Goal: Information Seeking & Learning: Learn about a topic

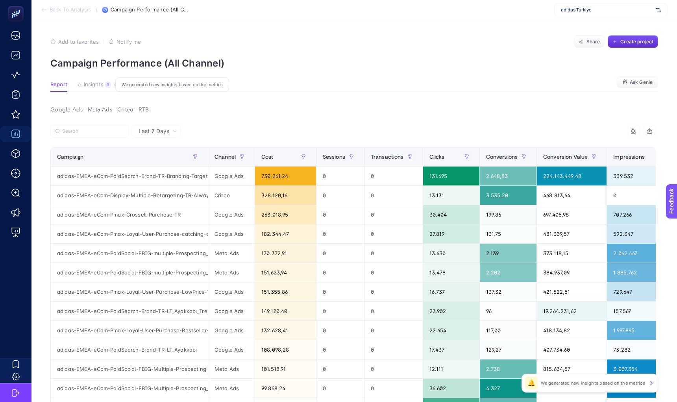
click at [90, 87] on span "Insights" at bounding box center [94, 84] width 20 height 6
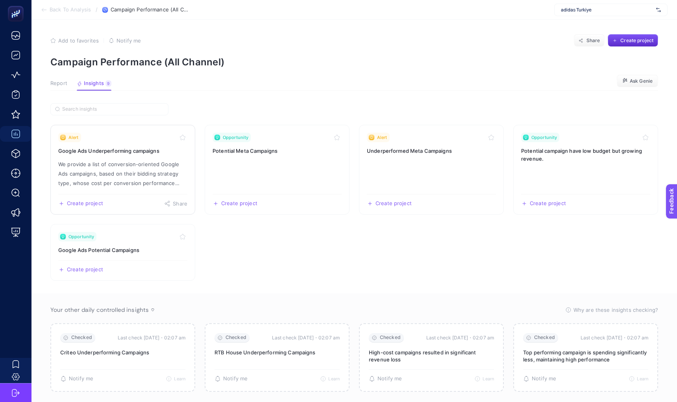
scroll to position [2, 0]
click at [59, 81] on span "Report" at bounding box center [58, 83] width 17 height 6
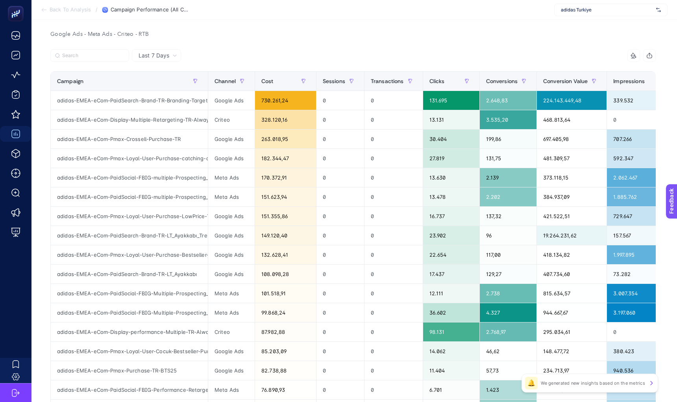
scroll to position [75, 0]
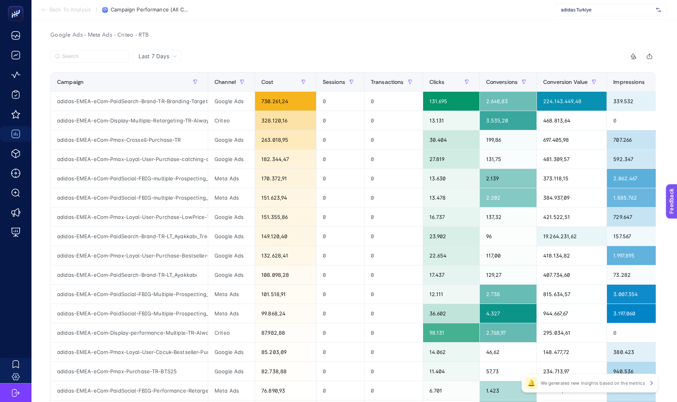
click at [110, 66] on div at bounding box center [201, 58] width 303 height 17
click at [116, 83] on div "Campaign" at bounding box center [129, 82] width 144 height 13
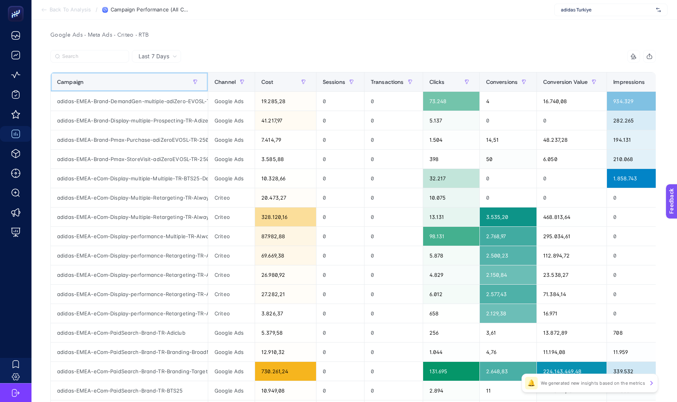
click at [116, 83] on div "Campaign" at bounding box center [129, 82] width 144 height 13
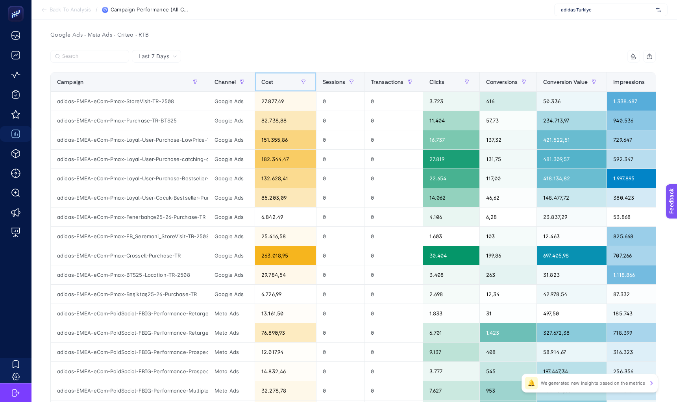
click at [294, 77] on div "Cost" at bounding box center [285, 82] width 48 height 13
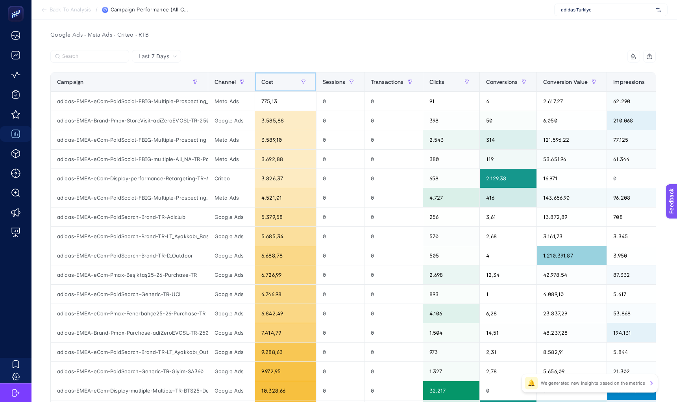
click at [294, 77] on div "Cost" at bounding box center [285, 82] width 48 height 13
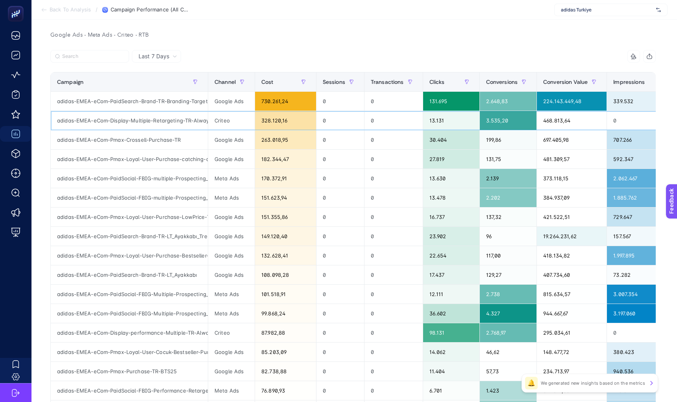
click at [275, 124] on div "328.120,16" at bounding box center [285, 120] width 61 height 19
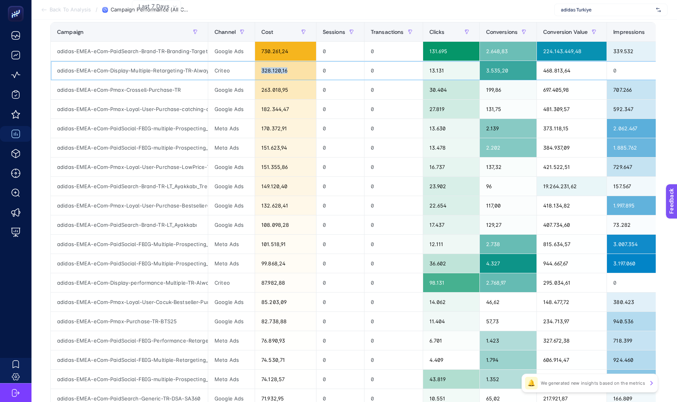
scroll to position [261, 0]
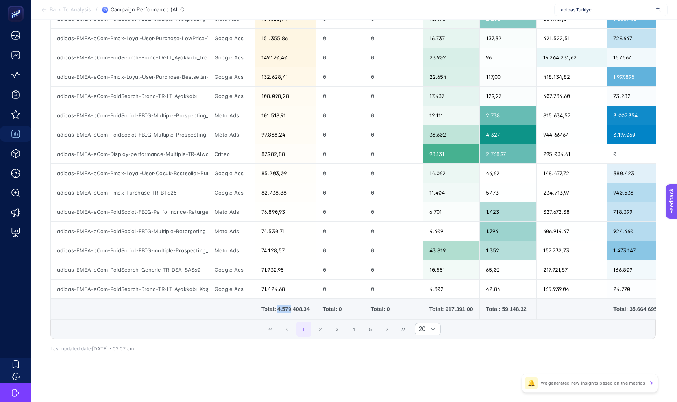
drag, startPoint x: 278, startPoint y: 303, endPoint x: 292, endPoint y: 303, distance: 13.8
click at [292, 305] on div "Total: 4.579.408.34" at bounding box center [285, 309] width 48 height 8
click at [286, 307] on td "Total: 4.579.408.34" at bounding box center [285, 309] width 61 height 21
drag, startPoint x: 277, startPoint y: 302, endPoint x: 291, endPoint y: 303, distance: 13.8
click at [291, 305] on div "Total: 4.579.408.34" at bounding box center [285, 309] width 48 height 8
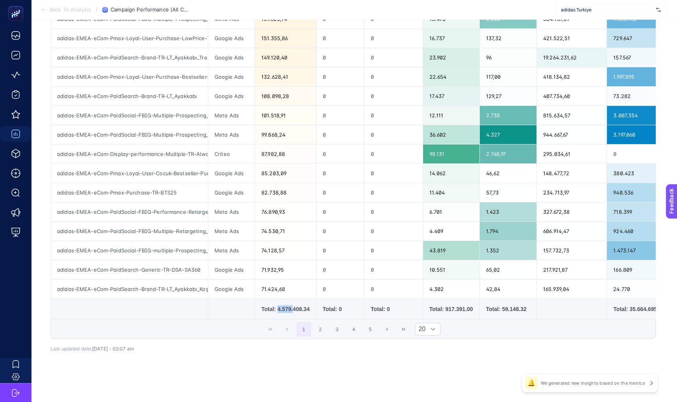
drag, startPoint x: 293, startPoint y: 302, endPoint x: 277, endPoint y: 301, distance: 16.2
click at [277, 305] on div "Total: 4.579.408.34" at bounding box center [285, 309] width 48 height 8
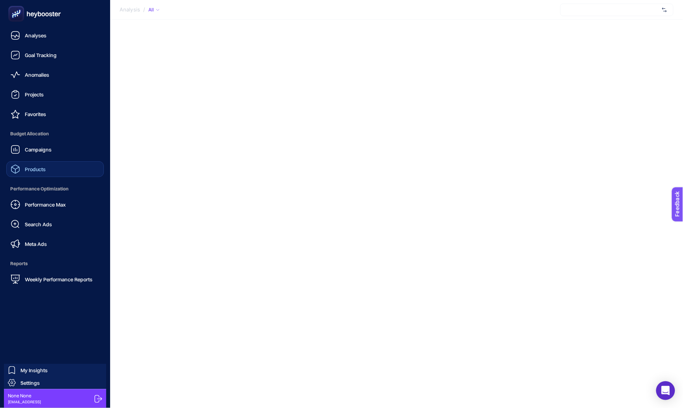
click at [28, 169] on span "Products" at bounding box center [35, 169] width 21 height 6
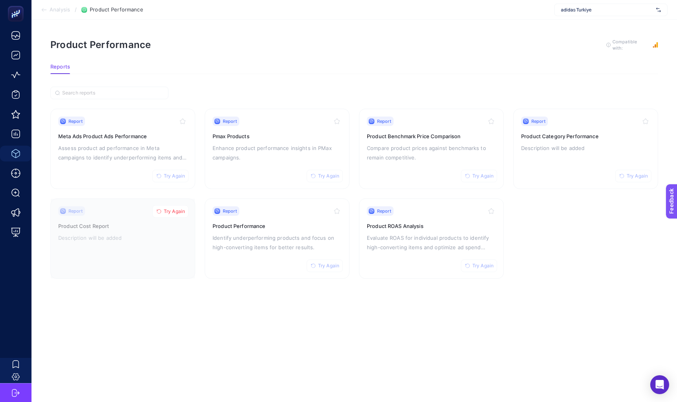
click at [384, 20] on article "Product Performance To get quality results from this analysis, we recommend tha…" at bounding box center [353, 211] width 645 height 382
click at [239, 44] on div "Product Performance To get quality results from this analysis, we recommend tha…" at bounding box center [353, 45] width 607 height 13
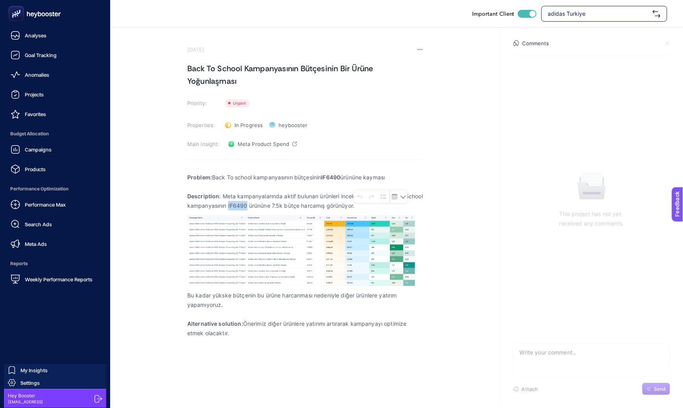
click at [30, 98] on div "Projects" at bounding box center [27, 94] width 33 height 9
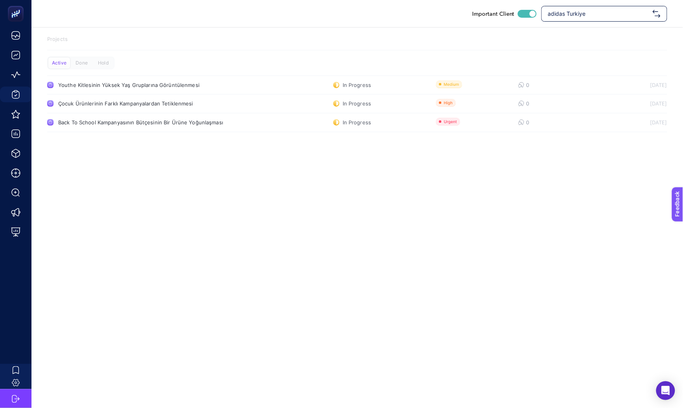
click at [315, 210] on div "Important Client adidas Turkiye Projects Active Done Hold Youthe Kitlesinin Yük…" at bounding box center [341, 204] width 683 height 408
click at [273, 201] on div "Important Client adidas Turkiye Projects Active Done Hold Youthe Kitlesinin Yük…" at bounding box center [341, 204] width 683 height 408
click at [223, 41] on p "Projects" at bounding box center [357, 39] width 620 height 8
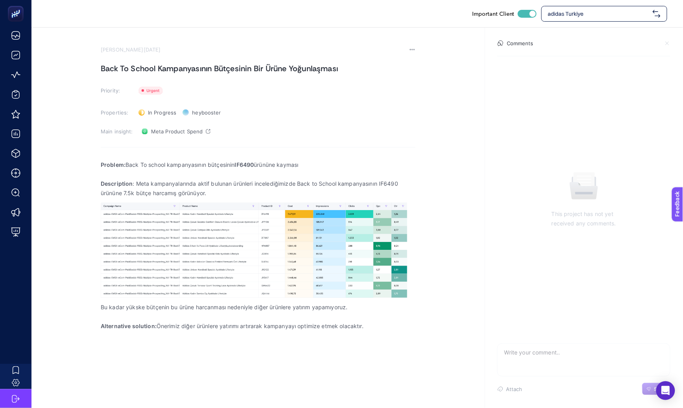
click at [143, 28] on section "August 27, 2025 Back To School Kampanyasının Bütçesinin Bir Ürüne Yoğunlaşması …" at bounding box center [356, 187] width 651 height 318
click at [145, 26] on div "Important Client adidas Turkiye" at bounding box center [356, 13] width 651 height 27
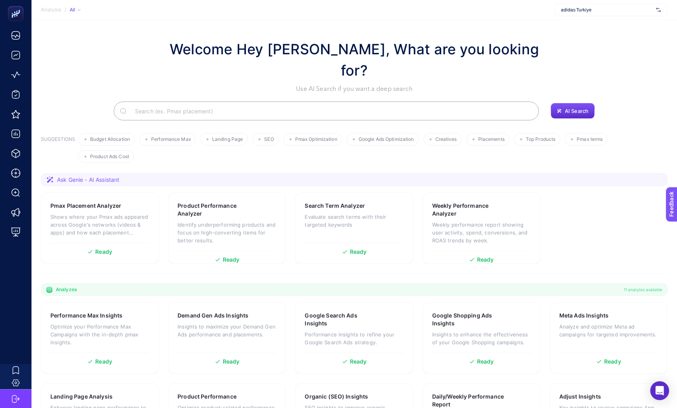
click at [421, 84] on p "Use AI Search if you want a deep search" at bounding box center [354, 88] width 386 height 9
click at [601, 12] on span "adidas Turkiye" at bounding box center [607, 10] width 92 height 6
type input "les benjami"
click at [600, 30] on div "Les Benjamins" at bounding box center [610, 26] width 113 height 13
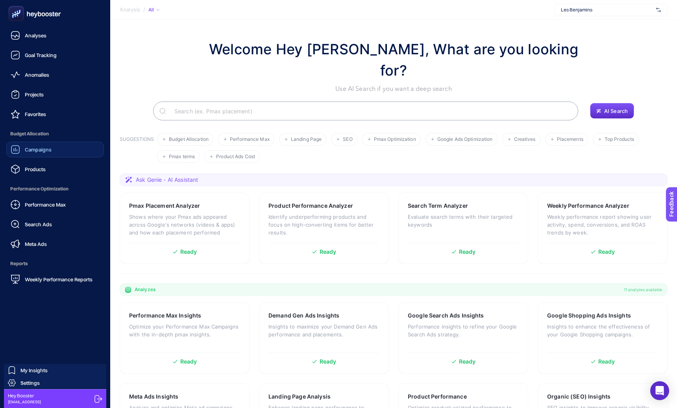
click at [33, 151] on span "Campaigns" at bounding box center [38, 149] width 27 height 6
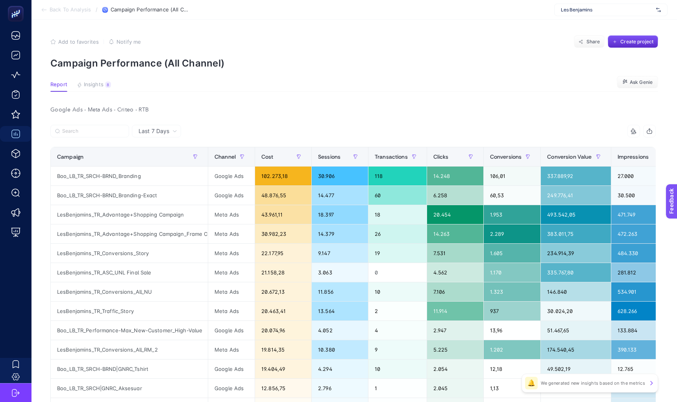
click at [111, 83] on section "Report Insights 8 We generated new insights based on the metrics Ask Genie" at bounding box center [353, 86] width 607 height 10
click at [97, 85] on span "Insights" at bounding box center [94, 84] width 20 height 6
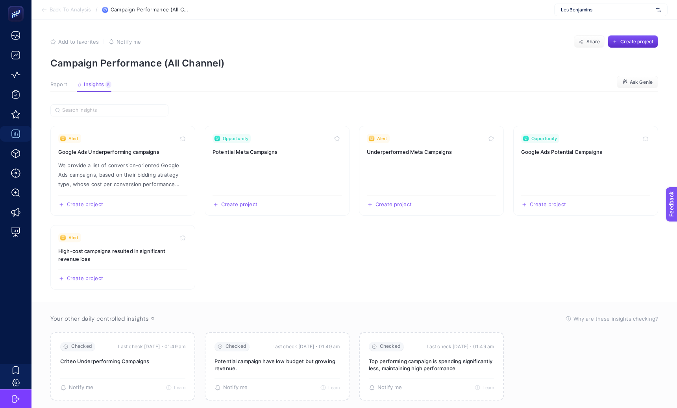
click at [58, 87] on span "Report" at bounding box center [58, 84] width 17 height 6
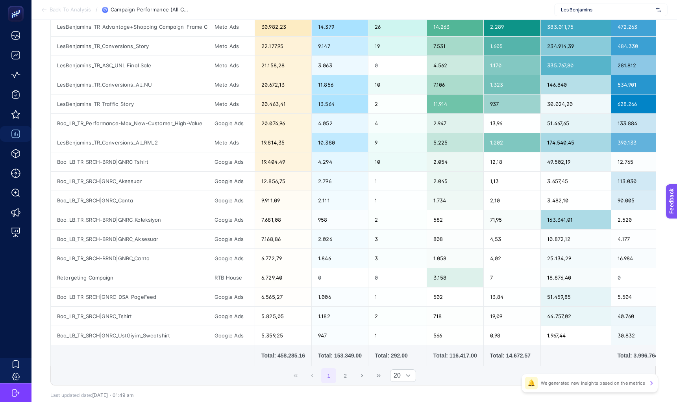
scroll to position [208, 0]
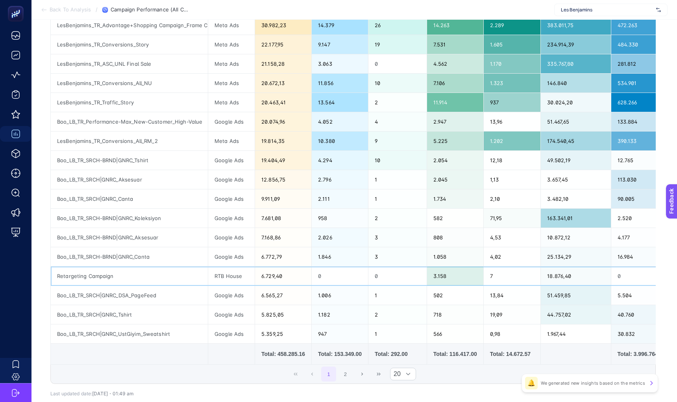
click at [91, 278] on div "Retargeting Campaign" at bounding box center [129, 275] width 157 height 19
click at [351, 380] on button "2" at bounding box center [345, 373] width 15 height 15
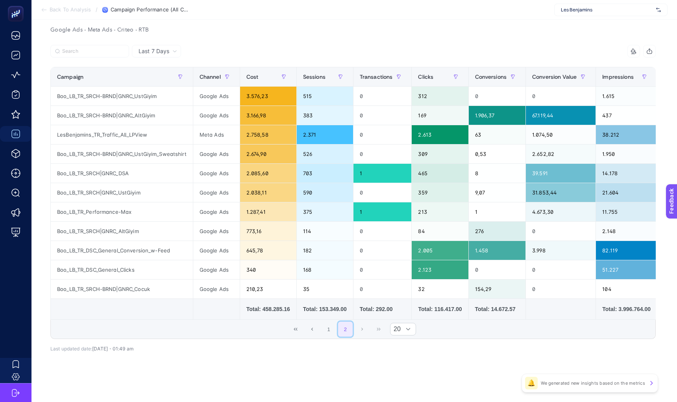
scroll to position [87, 0]
click at [330, 325] on button "1" at bounding box center [328, 328] width 15 height 15
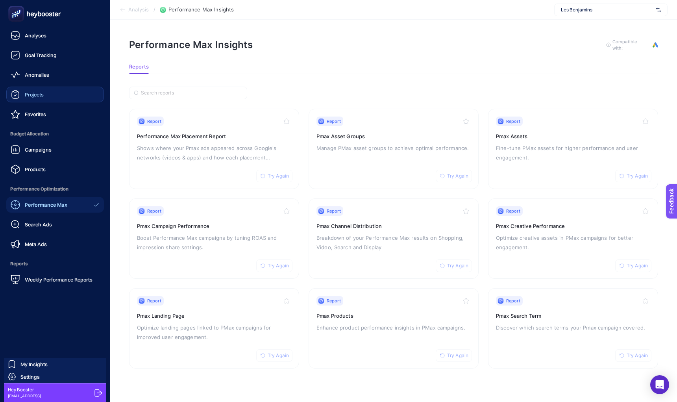
click at [21, 94] on div "Projects" at bounding box center [27, 94] width 33 height 9
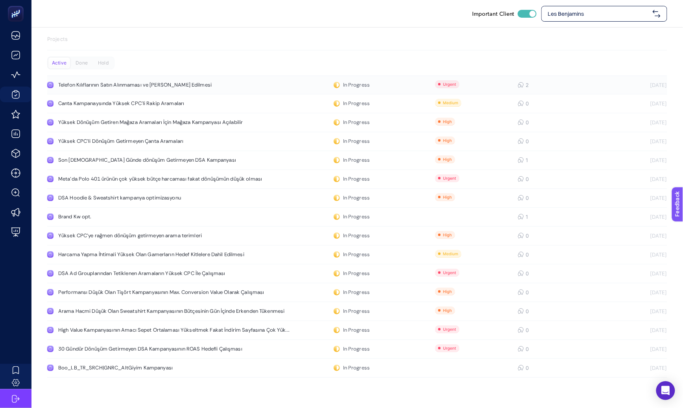
click at [102, 89] on link "Telefon Kılıflarının Satın Alınmaması ve [PERSON_NAME] Edilmesi In Progress 2 […" at bounding box center [357, 85] width 620 height 19
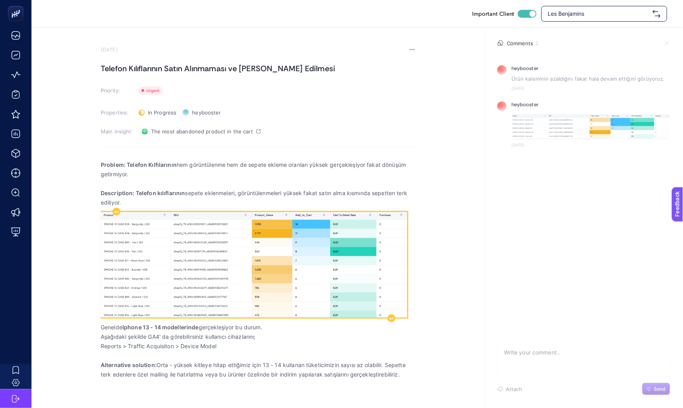
click at [142, 255] on img "Rich Text Editor. Editing area: main" at bounding box center [254, 264] width 306 height 105
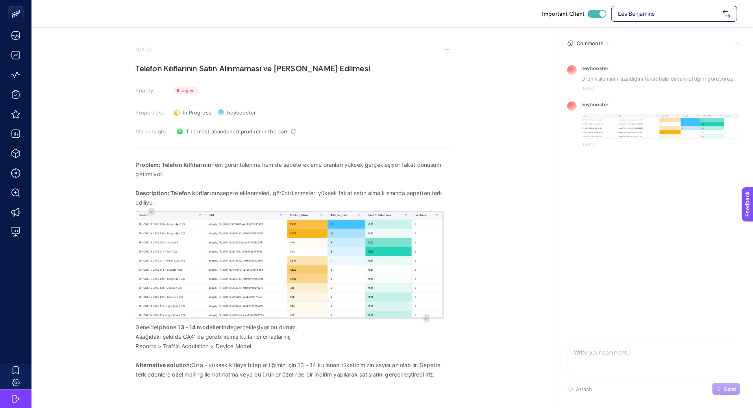
click at [526, 198] on section "[DATE] Telefon Kılıflarının Satın Alınmaması ve Sepette Terk Edilmesi Priority:…" at bounding box center [391, 213] width 721 height 371
click at [520, 111] on section "[DATE] Telefon Kılıflarının Satın Alınmaması ve Sepette Terk Edilmesi Priority:…" at bounding box center [391, 213] width 721 height 371
click at [509, 250] on section "[DATE] Telefon Kılıflarının Satın Alınmaması ve Sepette Terk Edilmesi Priority:…" at bounding box center [391, 213] width 721 height 371
click at [464, 11] on div "Important Client Les Benjamins" at bounding box center [392, 14] width 690 height 16
click at [446, 46] on section "[DATE] Telefon Kılıflarının Satın Alınmaması ve Sepette Terk Edilmesi Priority:…" at bounding box center [391, 213] width 721 height 371
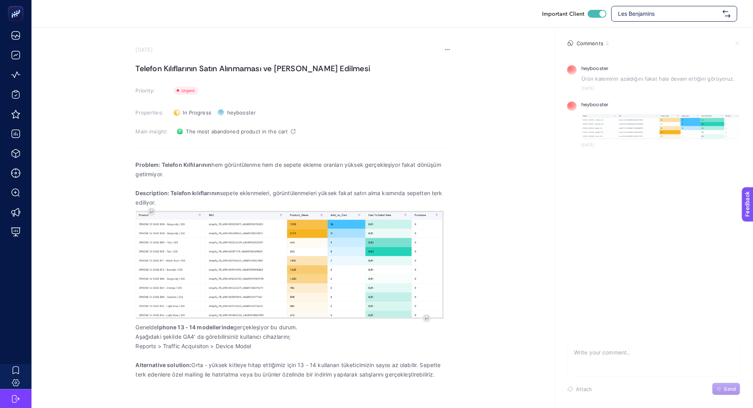
click at [446, 47] on icon at bounding box center [447, 49] width 6 height 6
click at [423, 67] on li "Delete" at bounding box center [432, 61] width 36 height 16
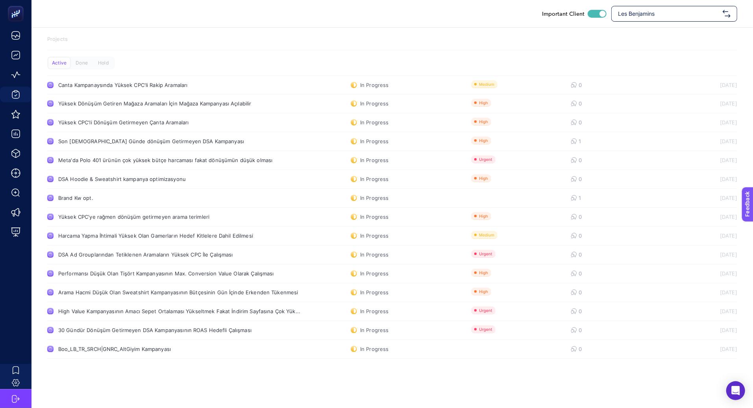
click at [305, 43] on section "Projects" at bounding box center [392, 42] width 690 height 15
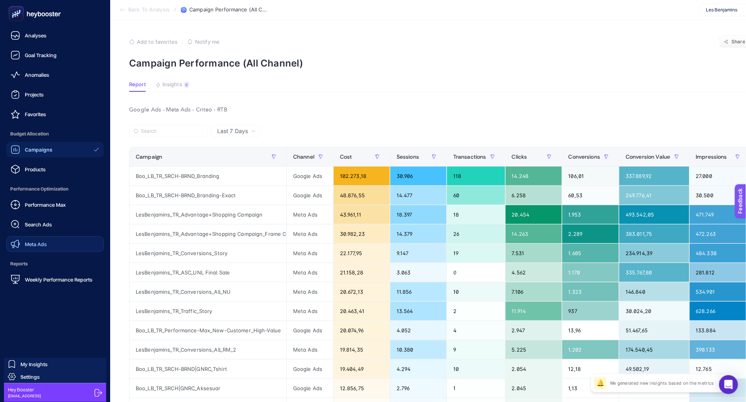
click at [35, 242] on span "Meta Ads" at bounding box center [36, 244] width 22 height 6
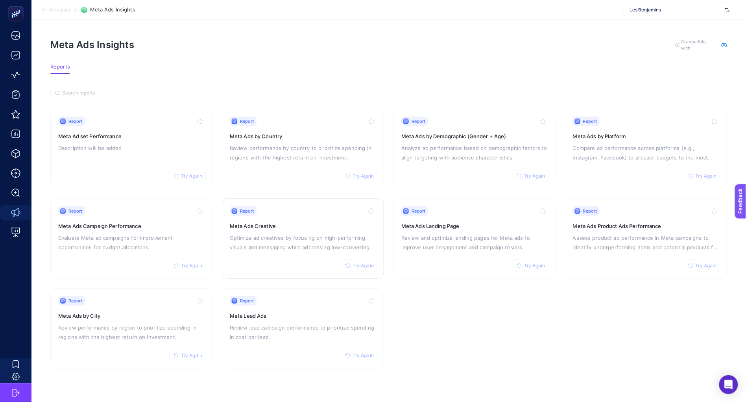
click at [262, 242] on p "Optimize ad creatives by focusing on high-performing visuals and messaging whil…" at bounding box center [303, 242] width 146 height 19
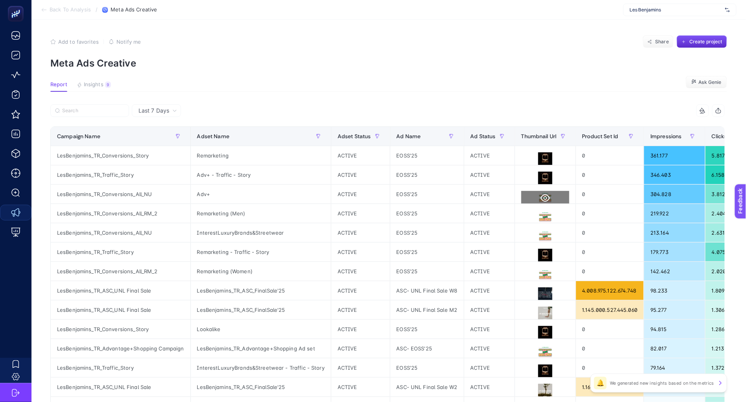
click at [544, 199] on icon at bounding box center [545, 197] width 9 height 9
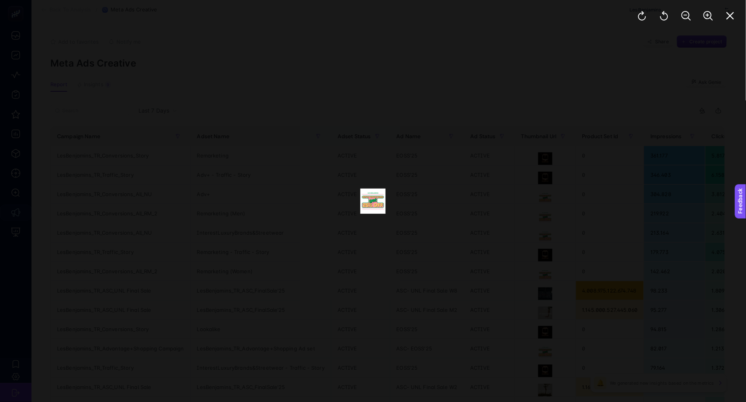
click at [465, 190] on div at bounding box center [373, 201] width 746 height 402
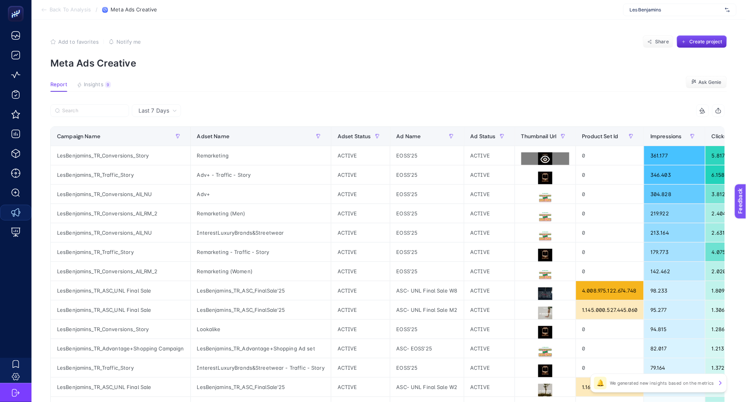
click at [554, 159] on button at bounding box center [545, 159] width 48 height 14
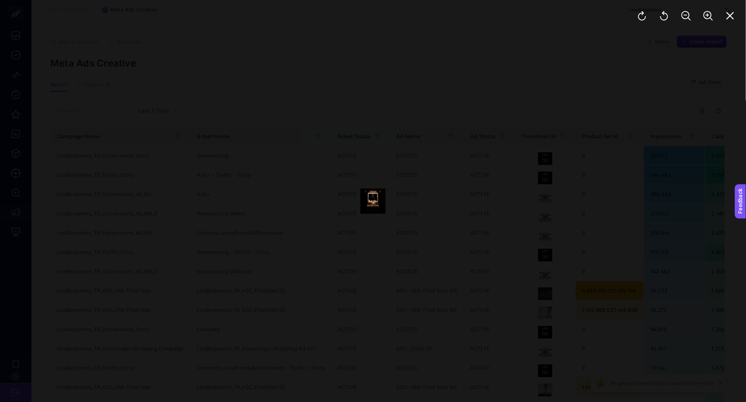
click at [413, 119] on div at bounding box center [373, 201] width 746 height 402
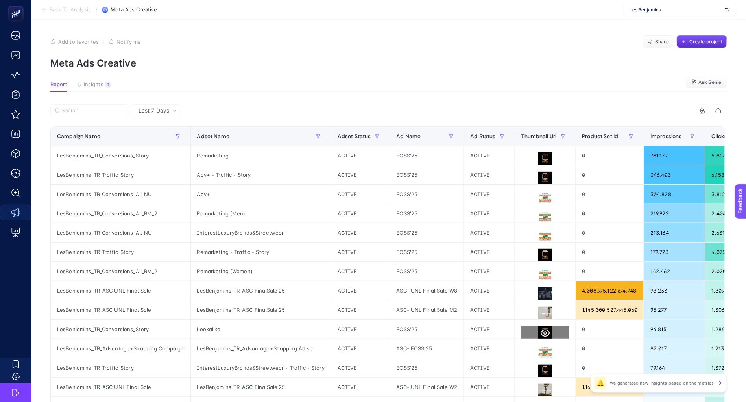
click at [541, 335] on icon at bounding box center [545, 332] width 9 height 7
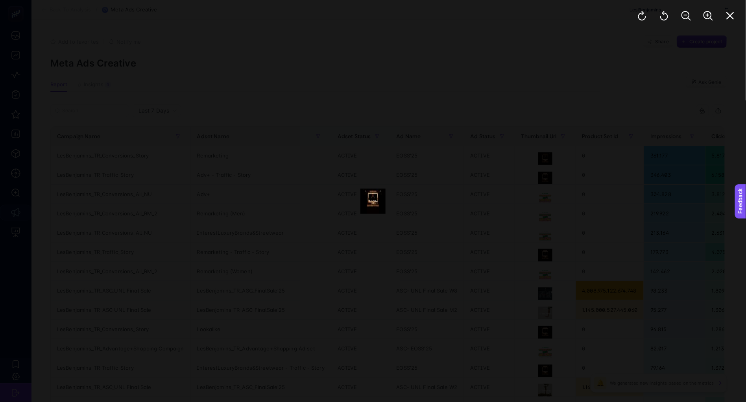
click at [407, 317] on div at bounding box center [373, 201] width 746 height 402
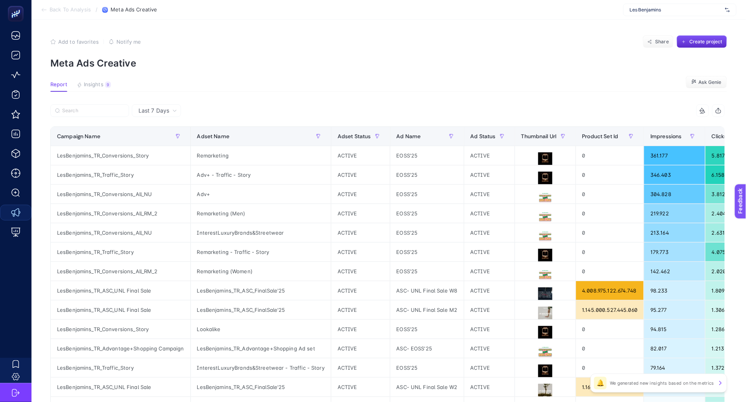
click at [84, 91] on section "Report Insights 9 We generated new insights based on the metrics Ask Genie" at bounding box center [388, 86] width 677 height 10
click at [89, 87] on span "Insights" at bounding box center [94, 84] width 20 height 6
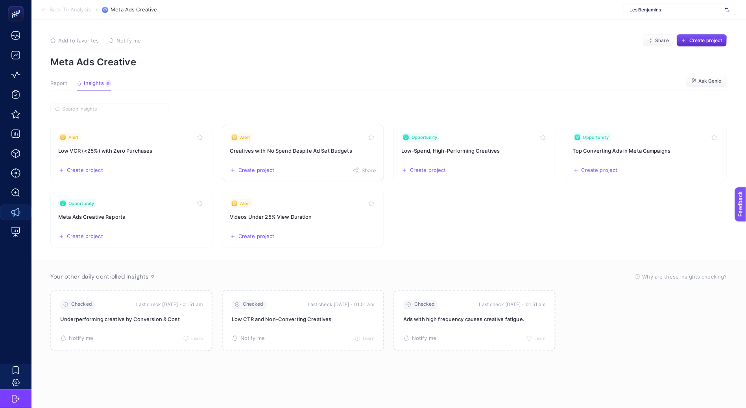
scroll to position [2, 0]
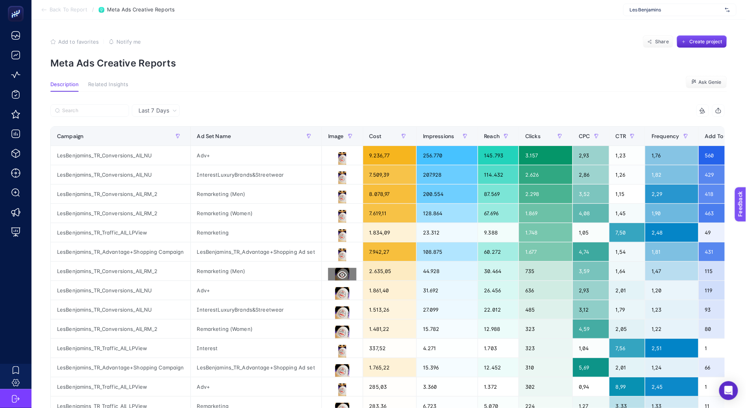
click at [338, 280] on icon at bounding box center [342, 274] width 9 height 9
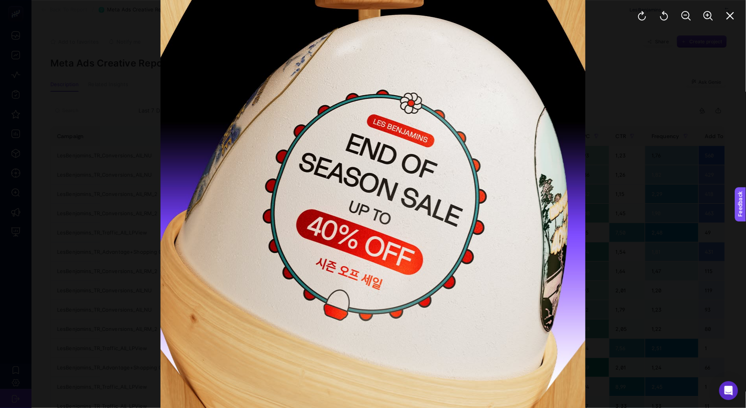
click at [640, 275] on div at bounding box center [373, 204] width 746 height 408
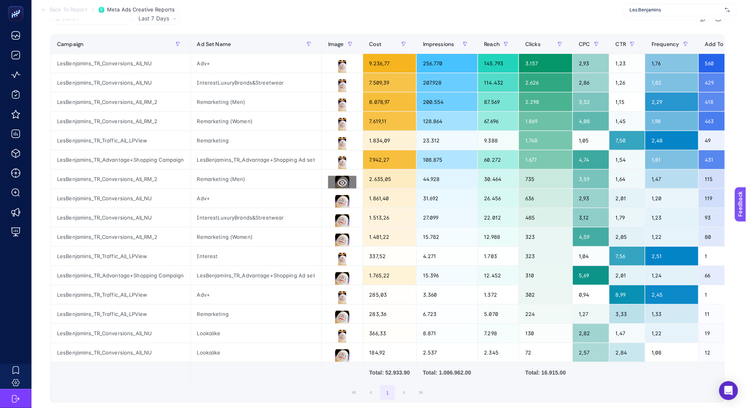
scroll to position [119, 0]
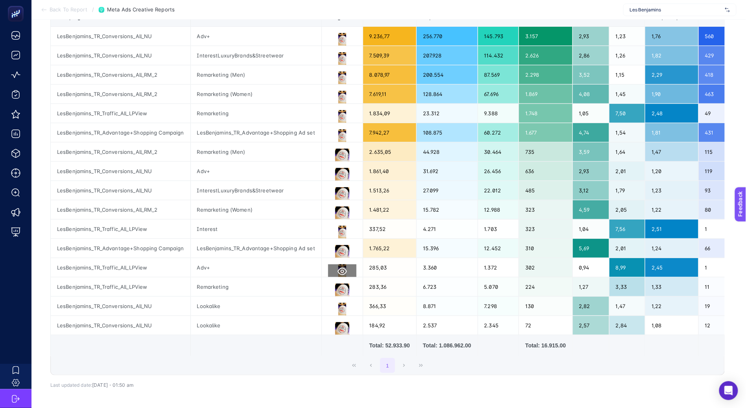
click at [338, 273] on icon at bounding box center [342, 271] width 9 height 9
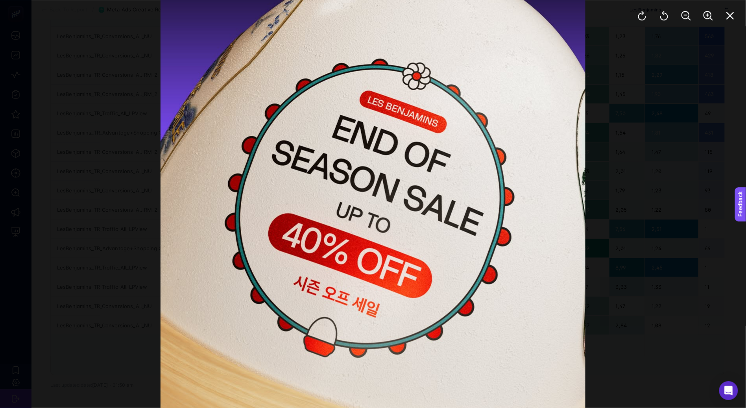
click at [594, 283] on div at bounding box center [373, 204] width 746 height 408
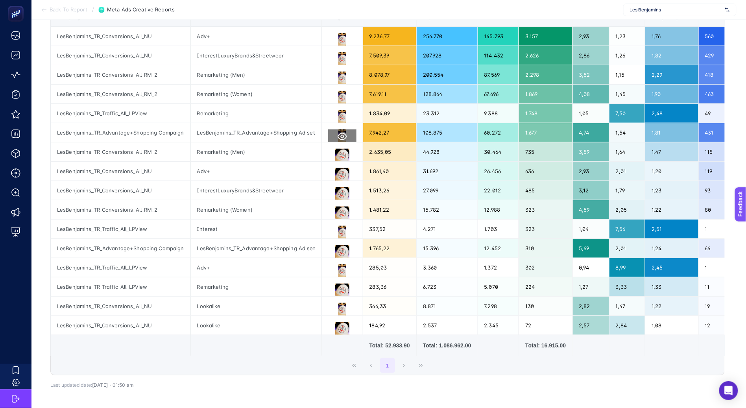
click at [338, 132] on icon at bounding box center [342, 136] width 9 height 9
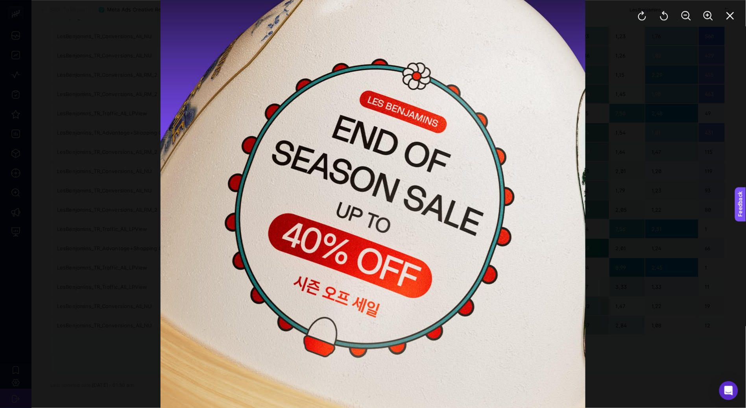
click at [588, 226] on div at bounding box center [373, 204] width 746 height 408
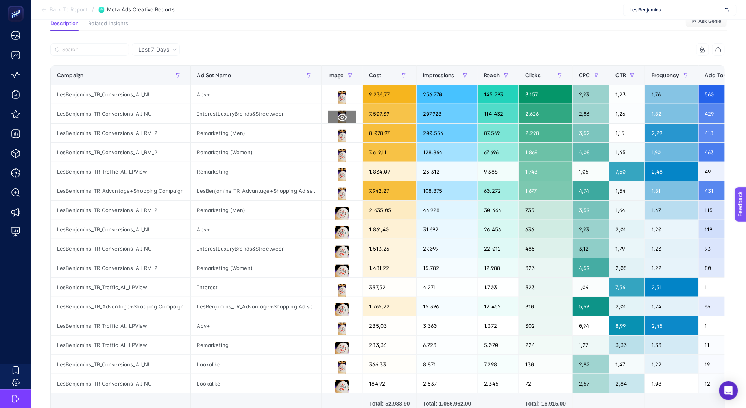
scroll to position [0, 0]
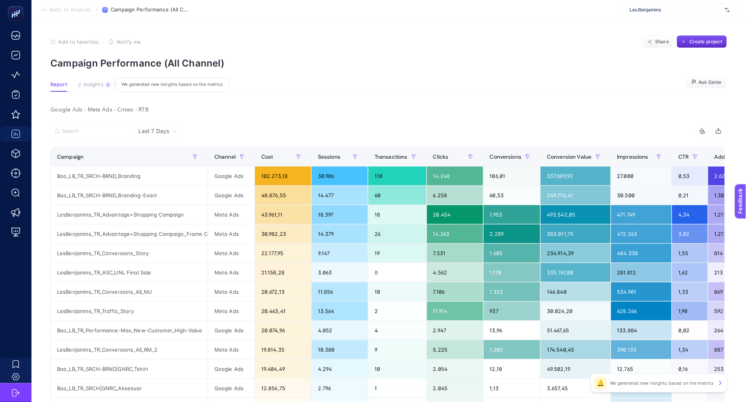
click at [109, 87] on div "8" at bounding box center [108, 84] width 6 height 6
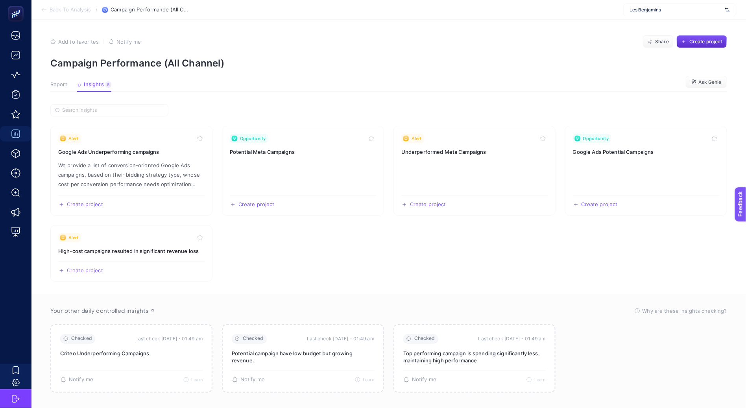
click at [61, 85] on span "Report" at bounding box center [58, 84] width 17 height 6
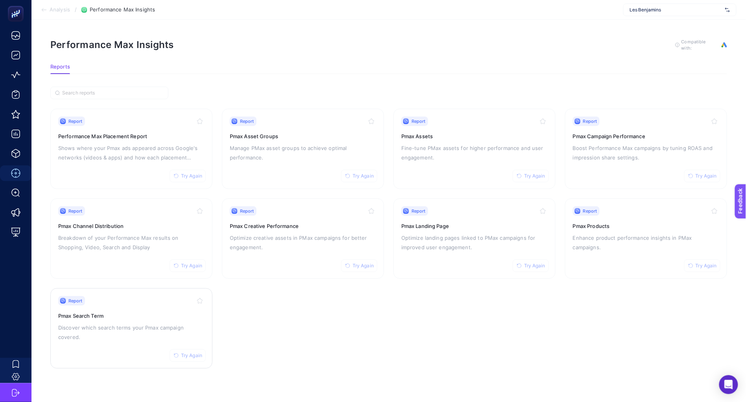
scroll to position [2, 0]
click at [129, 312] on h3 "Pmax Search Term" at bounding box center [131, 316] width 146 height 8
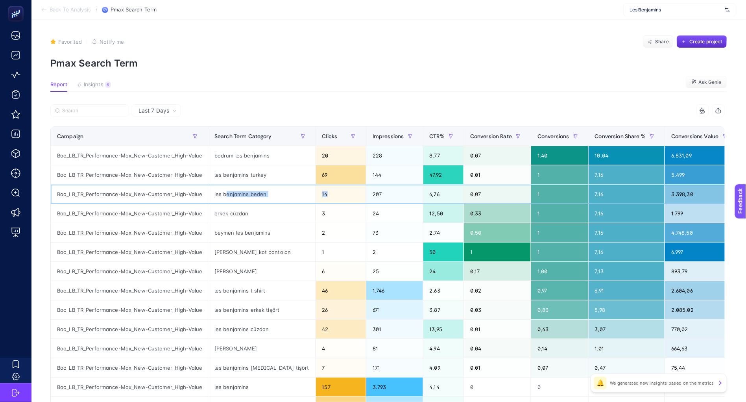
drag, startPoint x: 227, startPoint y: 196, endPoint x: 307, endPoint y: 203, distance: 81.0
click at [307, 203] on tbody "Boo_LB_TR_Performance-Max_New-Customer_High-Value bodrum les benjamins 20 228 8…" at bounding box center [440, 339] width 779 height 386
click at [272, 198] on div "les benjamins beden" at bounding box center [261, 194] width 107 height 19
click at [268, 196] on div "les benjamins beden" at bounding box center [261, 194] width 107 height 19
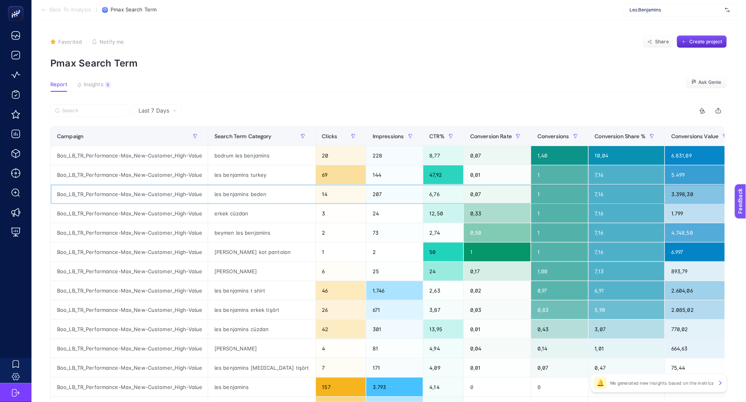
click at [268, 196] on div "les benjamins beden" at bounding box center [261, 194] width 107 height 19
click at [244, 154] on div "bodrum les benjamins" at bounding box center [261, 155] width 107 height 19
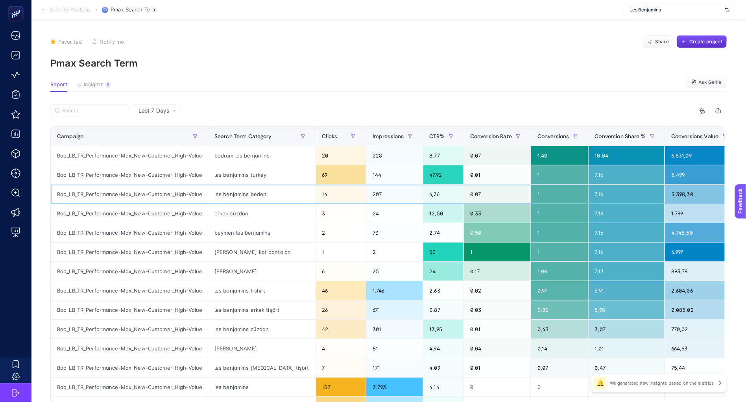
drag, startPoint x: 356, startPoint y: 188, endPoint x: 505, endPoint y: 205, distance: 150.0
click at [238, 272] on div "les benjamins bağcık" at bounding box center [261, 271] width 107 height 19
copy tr "les benjamins bağcık"
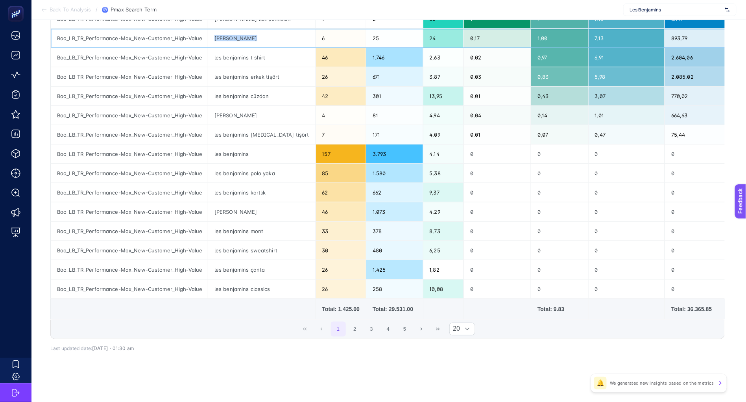
scroll to position [240, 0]
click at [359, 321] on button "2" at bounding box center [354, 328] width 15 height 15
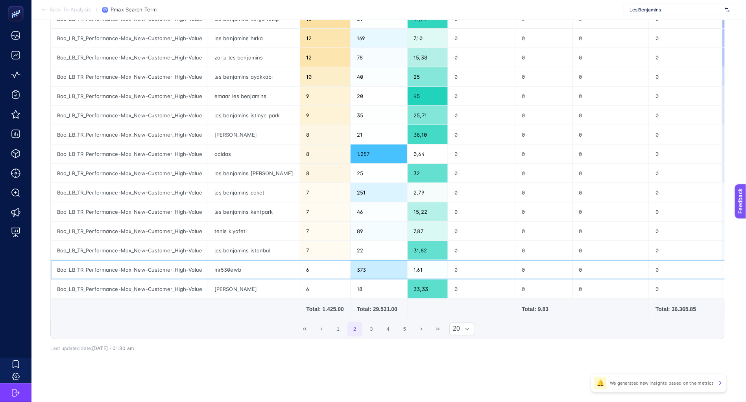
click at [225, 262] on div "mr530ewb" at bounding box center [254, 269] width 92 height 19
copy tr "mr530ewb"
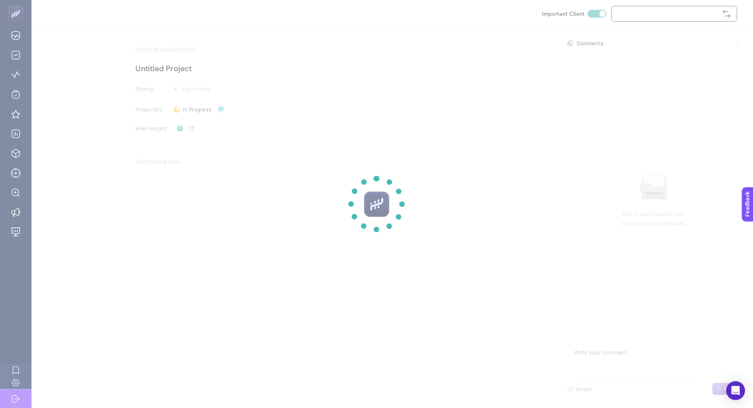
checkbox input "true"
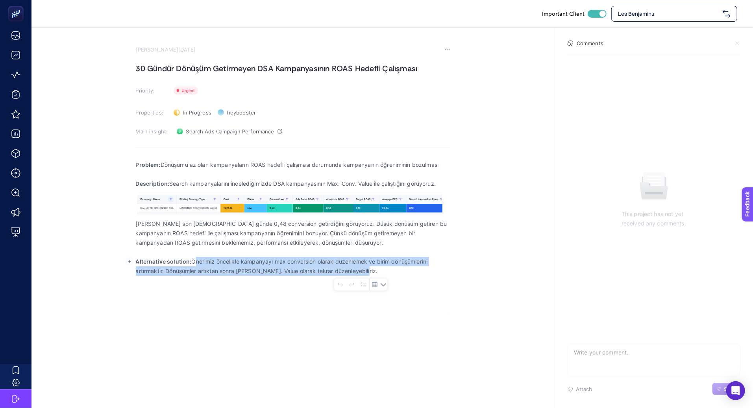
drag, startPoint x: 194, startPoint y: 261, endPoint x: 371, endPoint y: 270, distance: 176.9
click at [371, 270] on p "Alternative solution: Önerimiz öncelikle kampanyayı max conversion olarak düzen…" at bounding box center [293, 266] width 315 height 19
click at [202, 296] on div "Problem: Dönüşümü az olan kampanyaların ROAS hedefli çalışması durumunda kampan…" at bounding box center [293, 233] width 315 height 157
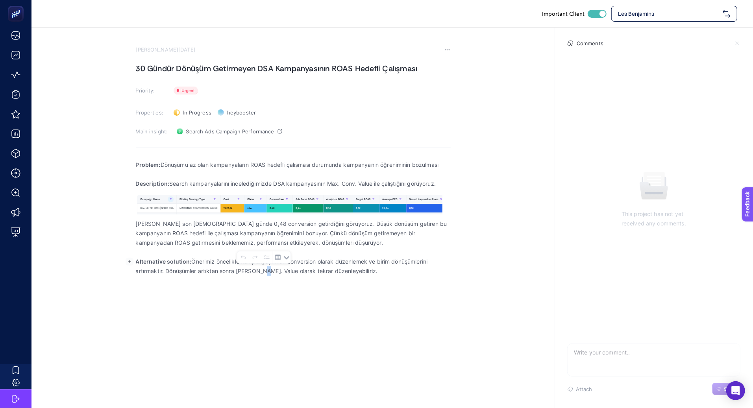
click at [264, 272] on p "Alternative solution: Önerimiz öncelikle kampanyayı max conversion olarak düzen…" at bounding box center [293, 266] width 315 height 19
click at [270, 291] on div "Problem: Dönüşümü az olan kampanyaların ROAS hedefli çalışması durumunda kampan…" at bounding box center [293, 233] width 315 height 157
click at [267, 304] on div "Problem: Dönüşümü az olan kampanyaların ROAS hedefli çalışması durumunda kampan…" at bounding box center [293, 233] width 315 height 157
drag, startPoint x: 141, startPoint y: 68, endPoint x: 256, endPoint y: 70, distance: 115.3
click at [255, 70] on h1 "30 Gündür Dönüşüm Getirmeyen DSA Kampanyasının ROAS Hedefli Çalışması" at bounding box center [293, 68] width 315 height 13
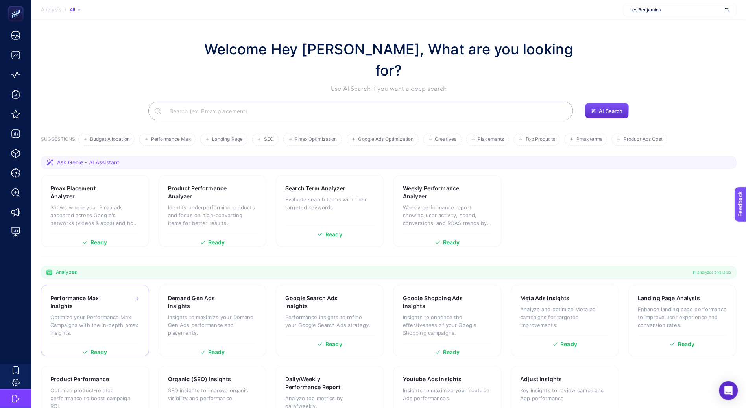
click at [138, 294] on div "Performance Max Insights" at bounding box center [94, 302] width 89 height 16
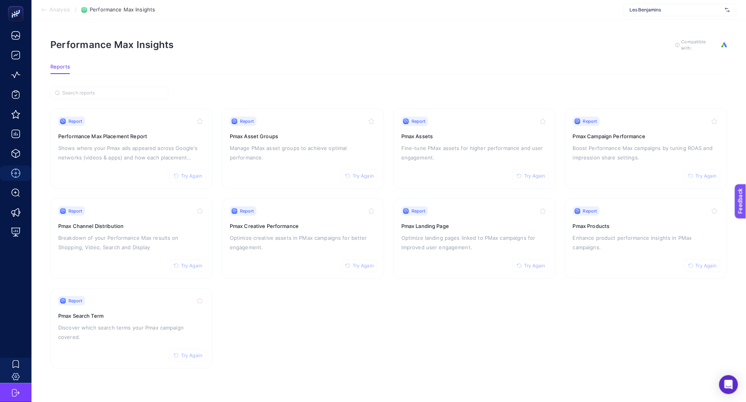
click at [336, 306] on section "Report Try Again Performance Max Placement Report Shows where your Pmax ads app…" at bounding box center [388, 239] width 677 height 260
click at [746, 225] on span "Feedback" at bounding box center [750, 223] width 25 height 6
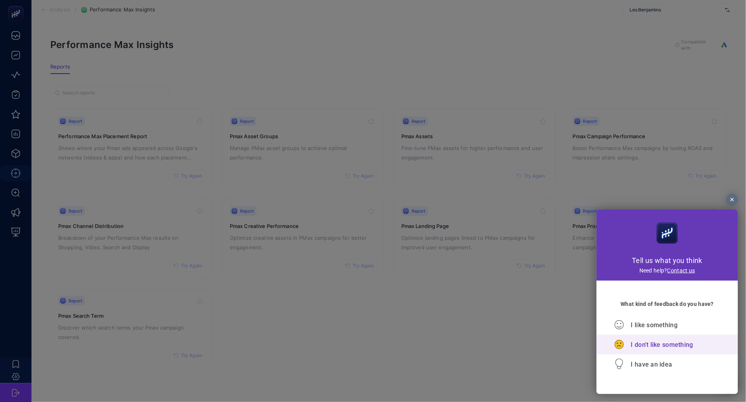
click at [626, 350] on icon at bounding box center [618, 344] width 15 height 13
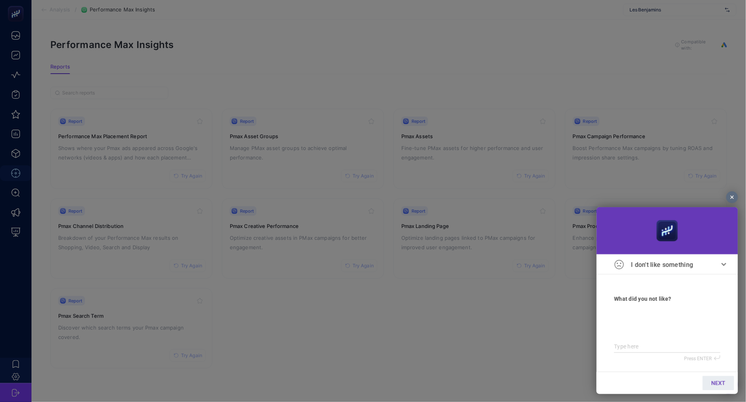
click at [651, 352] on div at bounding box center [667, 330] width 106 height 42
type textarea "ı"
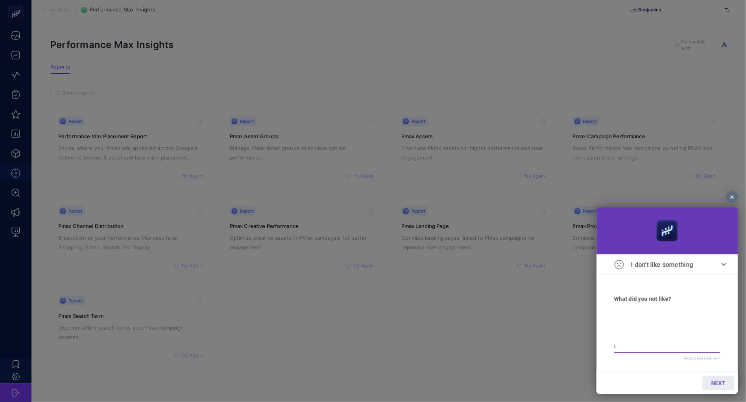
type textarea "ı h"
type textarea "ı ht"
type textarea "ı hte"
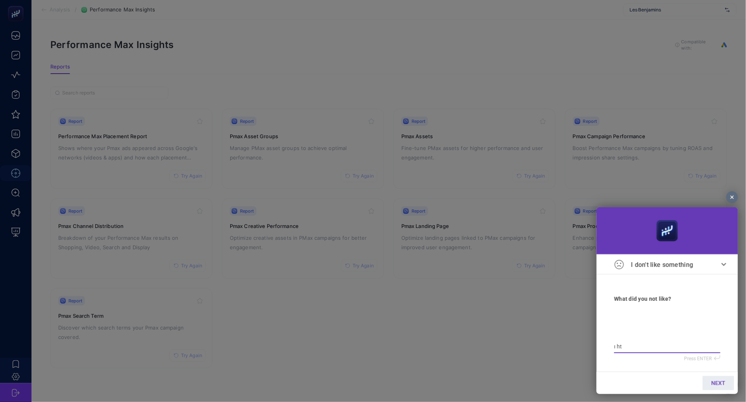
type textarea "ı hte"
type textarea "ı hte t"
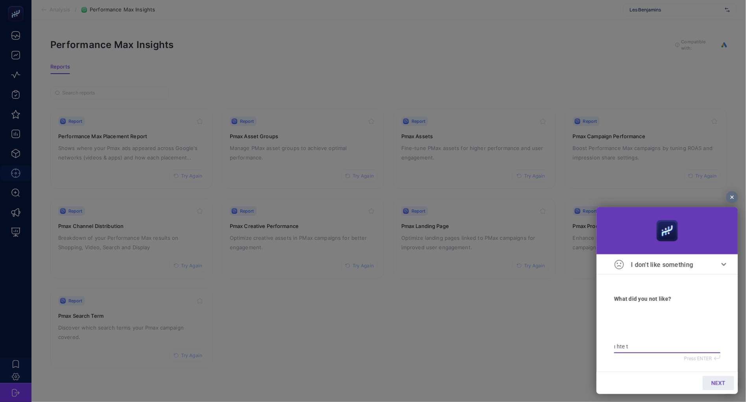
type textarea "ı hte th"
type textarea "ı hte thi"
type textarea "ı hte this"
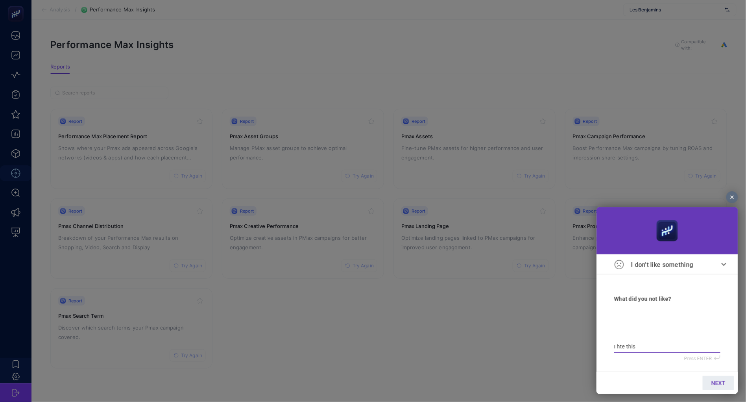
type textarea "ı hte this"
click at [434, 355] on div at bounding box center [373, 201] width 746 height 402
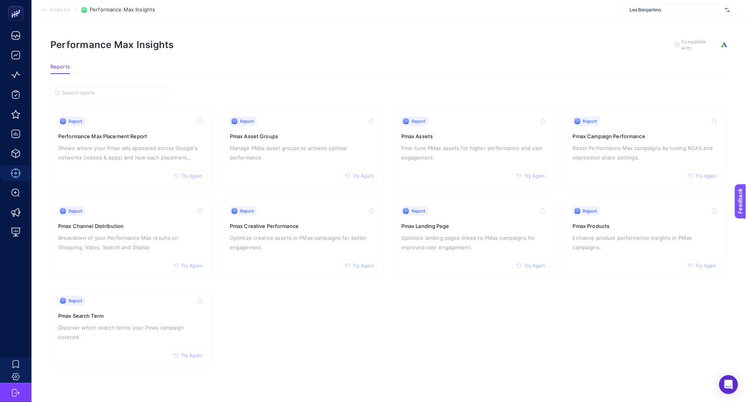
drag, startPoint x: 424, startPoint y: 324, endPoint x: 410, endPoint y: 326, distance: 13.9
click at [424, 324] on section "Report Try Again Performance Max Placement Report Shows where your Pmax ads app…" at bounding box center [388, 239] width 677 height 260
click at [389, 216] on section "Report Try Again Performance Max Placement Report Shows where your Pmax ads app…" at bounding box center [388, 239] width 677 height 260
click at [153, 312] on h3 "Pmax Search Term" at bounding box center [131, 316] width 146 height 8
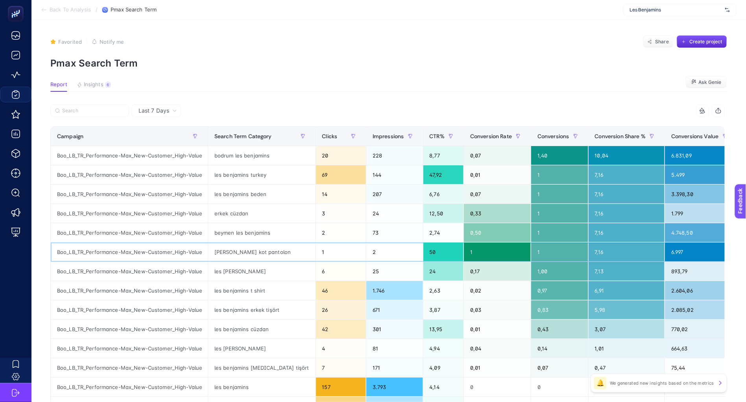
click at [231, 258] on div "zara kot pantolon" at bounding box center [261, 251] width 107 height 19
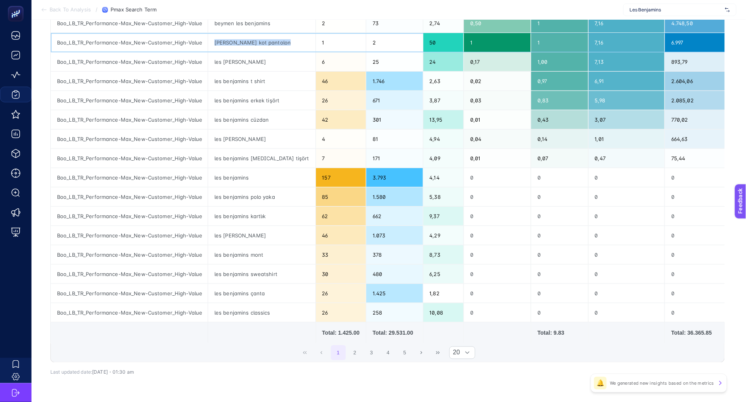
scroll to position [209, 0]
click at [357, 359] on button "2" at bounding box center [354, 352] width 15 height 15
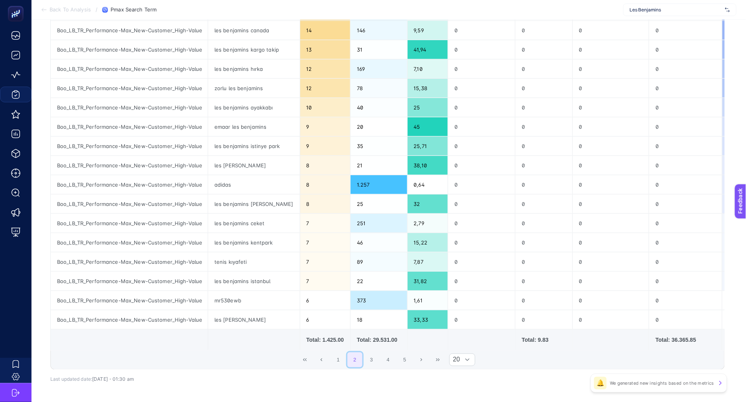
scroll to position [202, 0]
click at [224, 186] on div "adidas" at bounding box center [254, 184] width 92 height 19
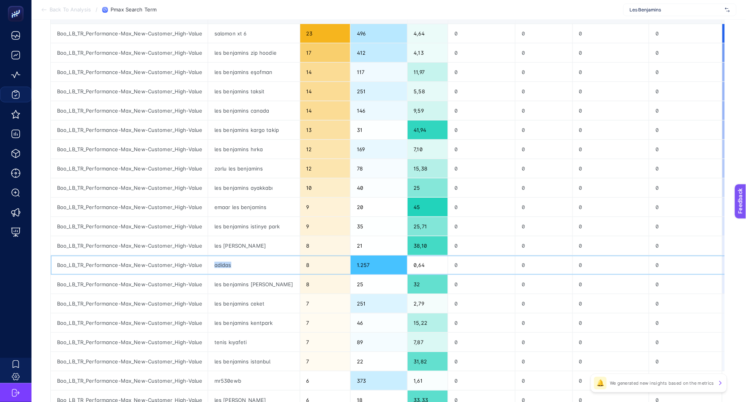
scroll to position [104, 0]
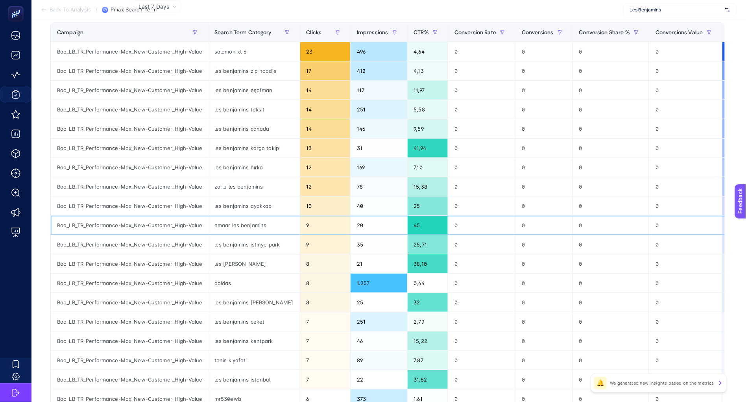
click at [225, 225] on div "emaar les benjamins" at bounding box center [254, 225] width 92 height 19
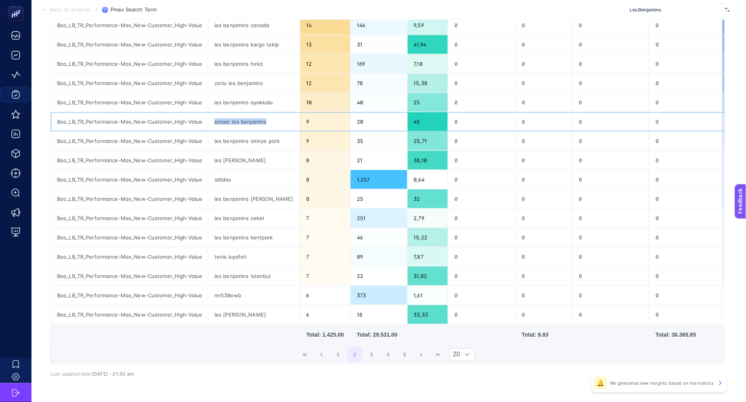
scroll to position [217, 0]
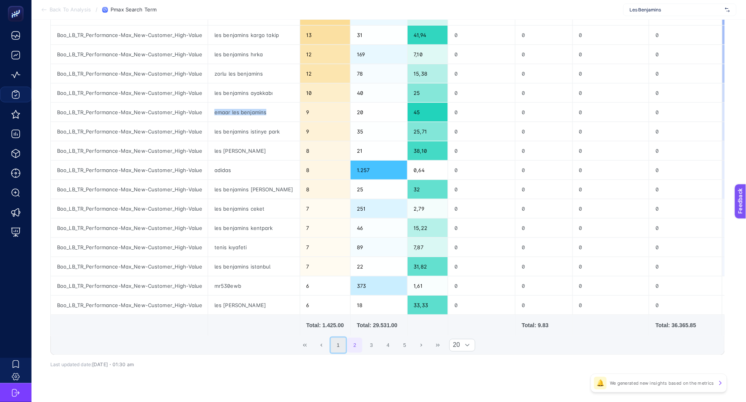
click at [340, 350] on button "1" at bounding box center [338, 345] width 15 height 15
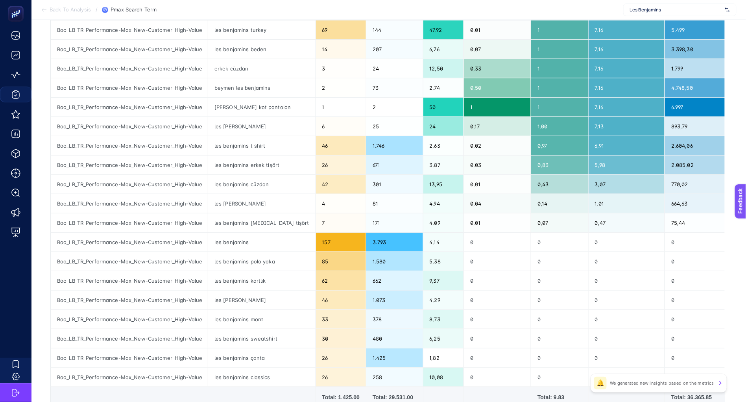
scroll to position [0, 0]
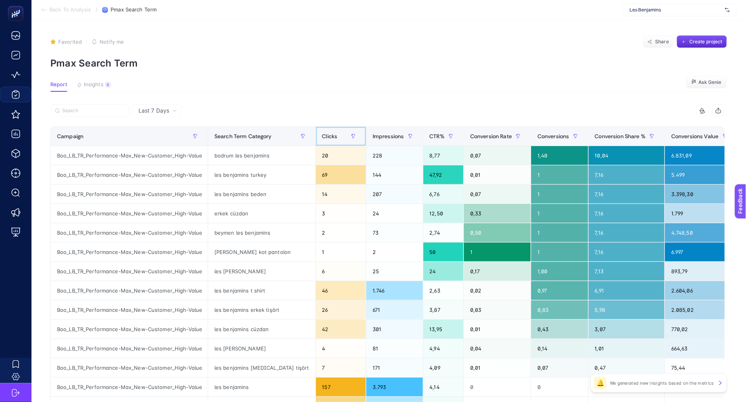
click at [322, 137] on div "Clicks" at bounding box center [340, 136] width 37 height 13
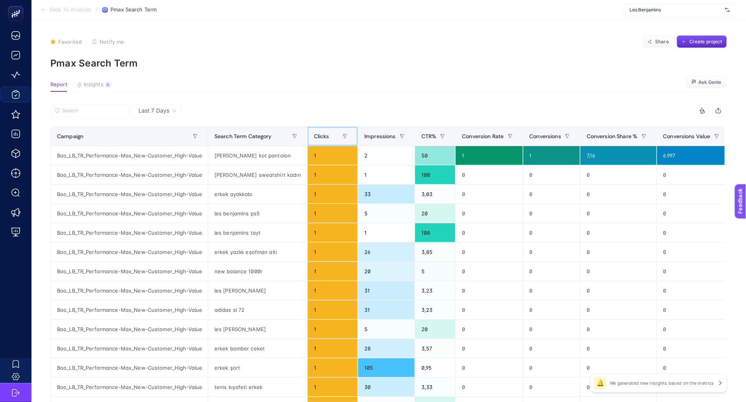
click at [314, 137] on span "Clicks" at bounding box center [321, 136] width 15 height 6
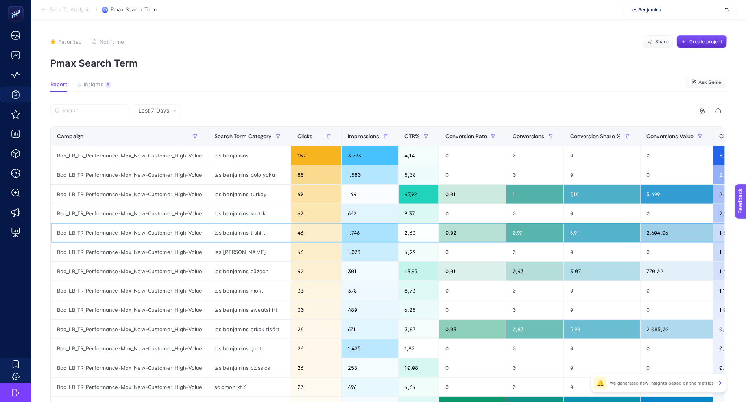
click at [248, 231] on div "les benjamins t shirt" at bounding box center [249, 232] width 83 height 19
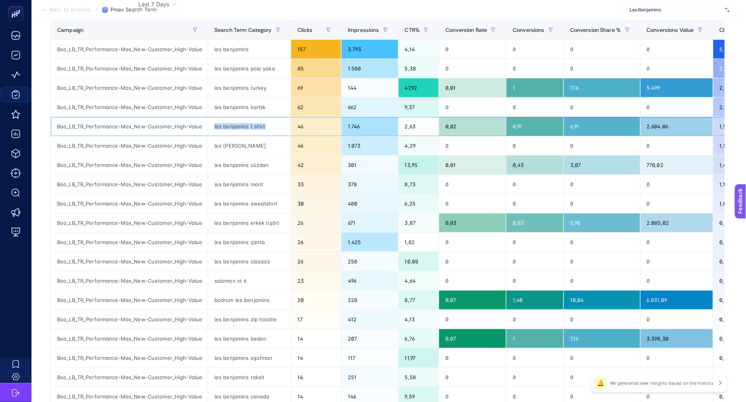
scroll to position [109, 0]
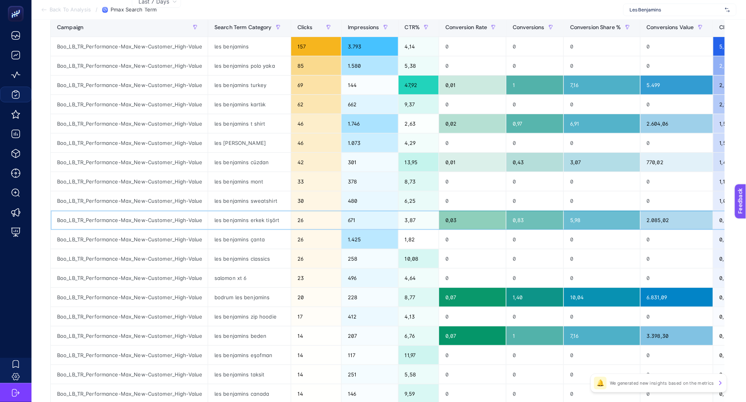
click at [251, 221] on div "les benjamins erkek tişört" at bounding box center [249, 219] width 83 height 19
click at [242, 272] on div "salomon xt 6" at bounding box center [249, 277] width 83 height 19
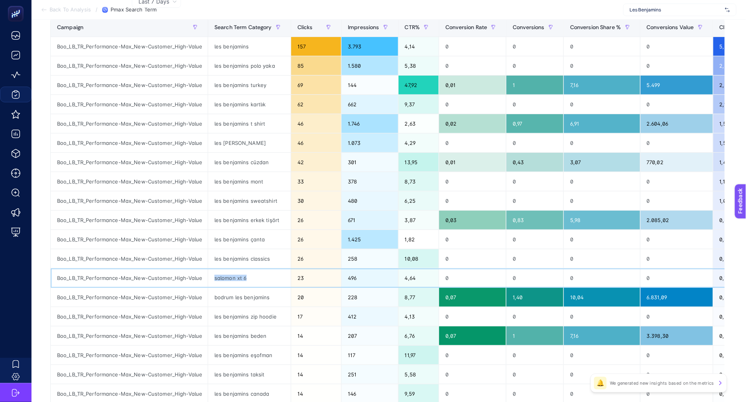
click at [242, 272] on div "salomon xt 6" at bounding box center [249, 277] width 83 height 19
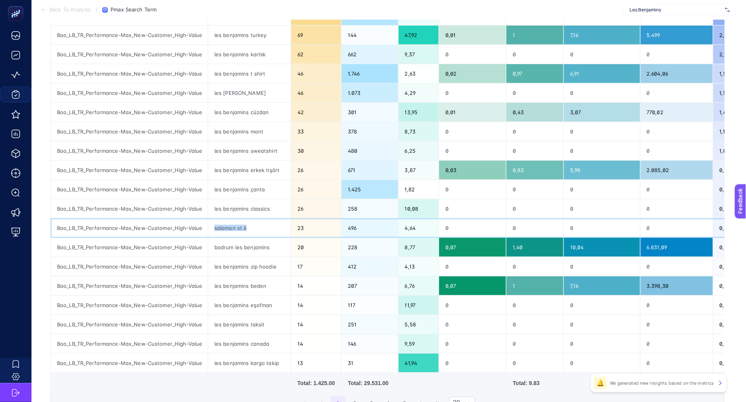
scroll to position [181, 0]
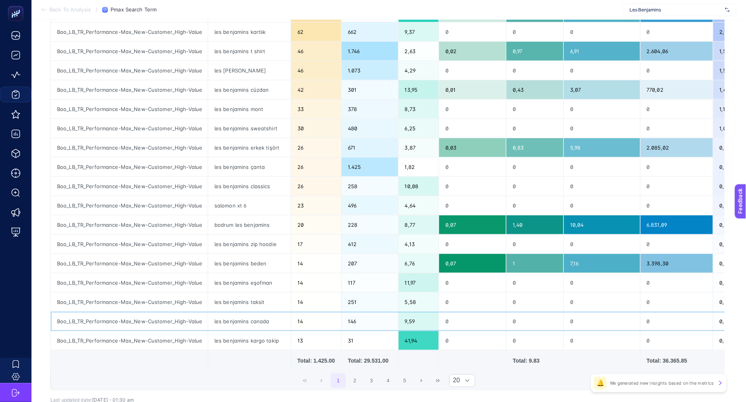
click at [250, 322] on div "les benjamins canada" at bounding box center [249, 321] width 83 height 19
copy tr "les benjamins canada"
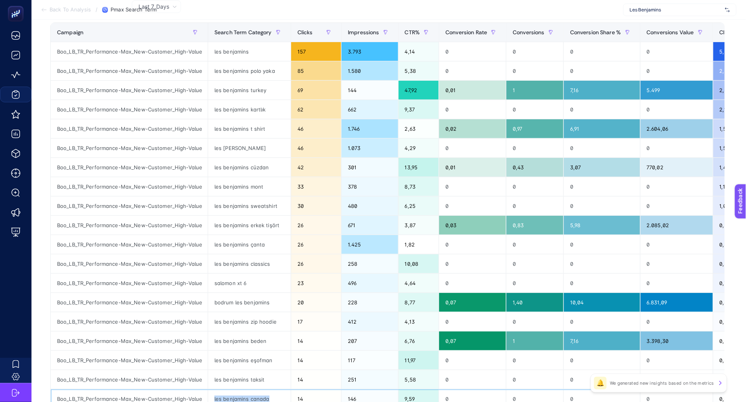
scroll to position [101, 0]
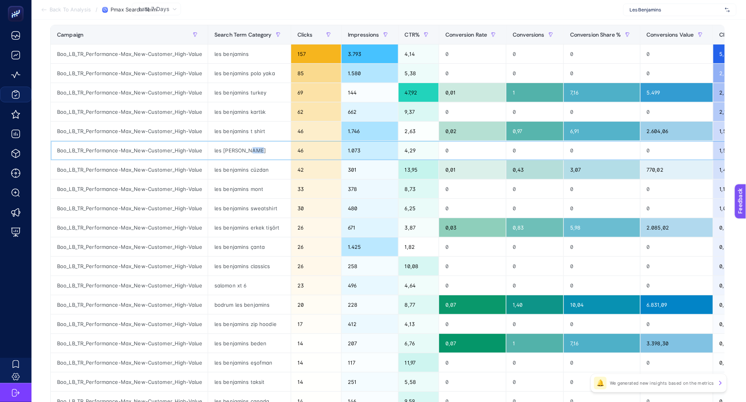
drag, startPoint x: 248, startPoint y: 151, endPoint x: 256, endPoint y: 152, distance: 8.7
click at [256, 152] on div "les benjamins şapka" at bounding box center [249, 150] width 83 height 19
click at [271, 159] on div "les benjamins şapka" at bounding box center [249, 150] width 83 height 19
click at [268, 171] on div "les benjamins cüzdan" at bounding box center [249, 169] width 83 height 19
click at [263, 207] on div "les benjamins sweatshirt" at bounding box center [249, 208] width 83 height 19
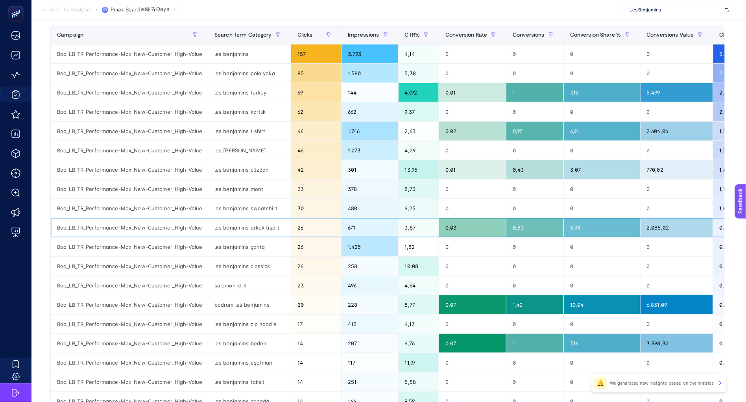
click at [268, 234] on div "les benjamins erkek tişört" at bounding box center [249, 227] width 83 height 19
click at [279, 240] on div "les benjamins çanta" at bounding box center [249, 246] width 83 height 19
click at [354, 37] on span "Impressions" at bounding box center [363, 34] width 31 height 6
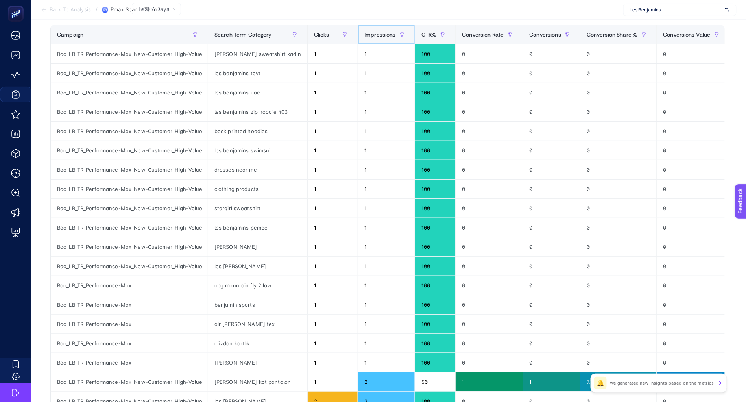
click at [364, 37] on span "Impressions" at bounding box center [379, 34] width 31 height 6
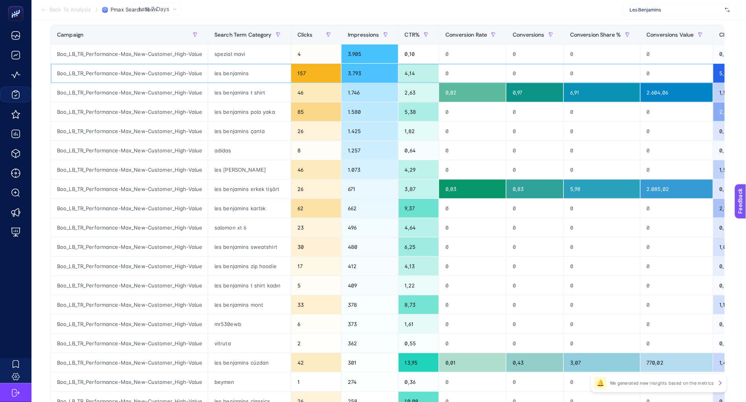
click at [301, 74] on div "157" at bounding box center [316, 73] width 50 height 19
click at [217, 227] on div "salomon xt 6" at bounding box center [249, 227] width 83 height 19
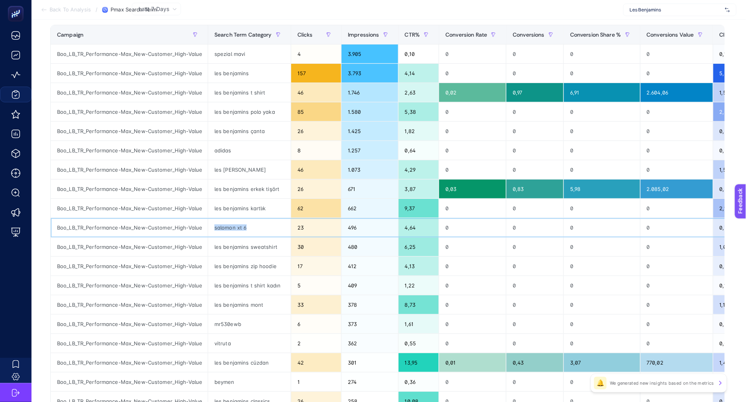
click at [217, 227] on div "salomon xt 6" at bounding box center [249, 227] width 83 height 19
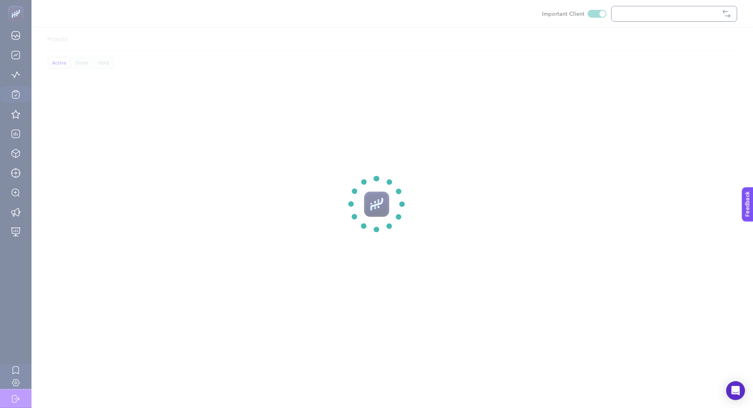
checkbox input "true"
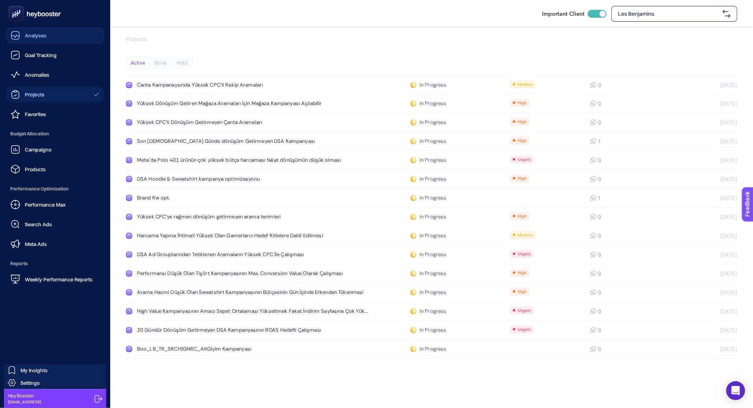
click at [23, 40] on link "Analyses" at bounding box center [55, 36] width 98 height 16
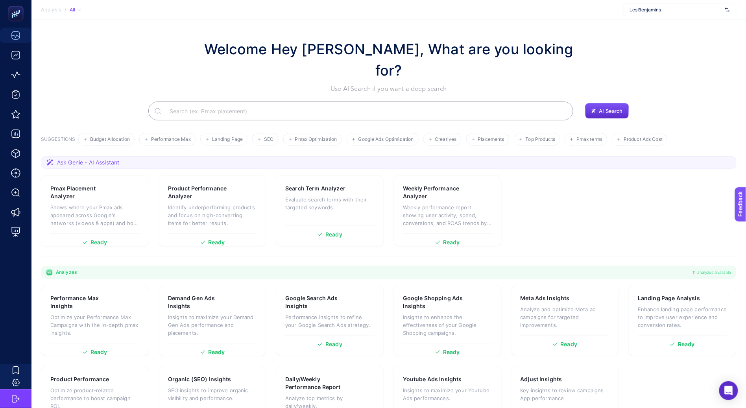
click at [202, 100] on input "Search" at bounding box center [365, 111] width 404 height 22
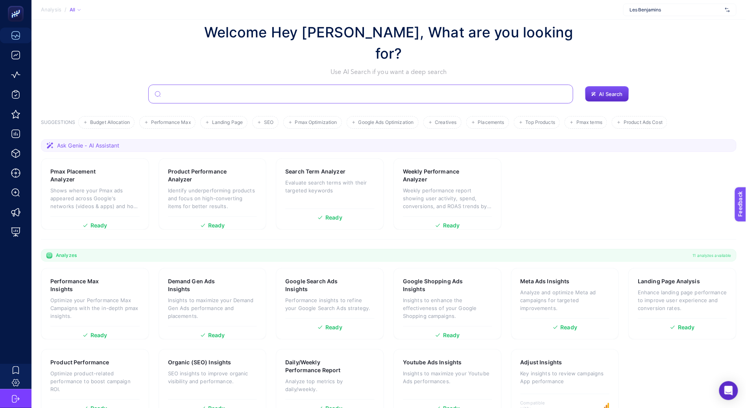
scroll to position [17, 0]
click at [369, 119] on span "Google Ads Optimization" at bounding box center [385, 122] width 55 height 6
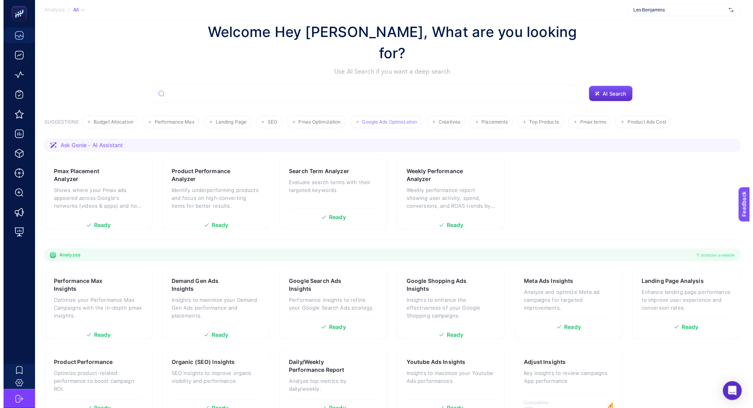
scroll to position [0, 0]
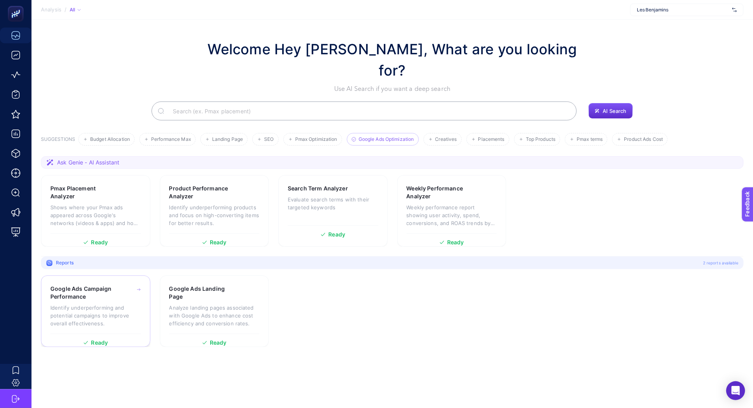
click at [125, 304] on p "Identify underperforming and potential campaigns to improve overall effectivene…" at bounding box center [95, 316] width 90 height 24
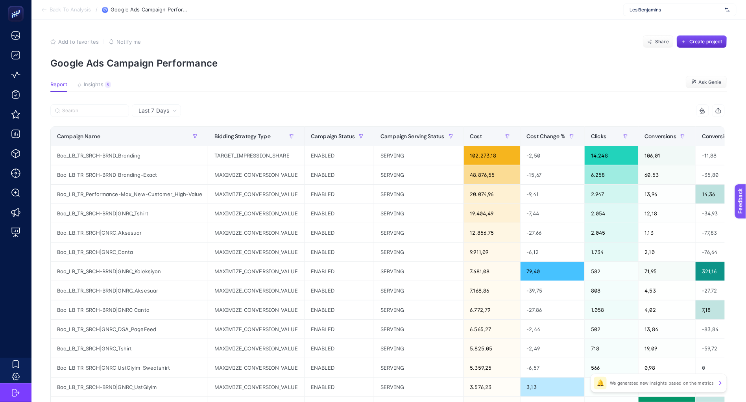
click at [102, 81] on article "Add to favorites false Notify me Share Create project Google Ads Campaign Perfo…" at bounding box center [388, 327] width 714 height 615
click at [100, 82] on span "Insights" at bounding box center [94, 84] width 20 height 6
